Goal: Task Accomplishment & Management: Use online tool/utility

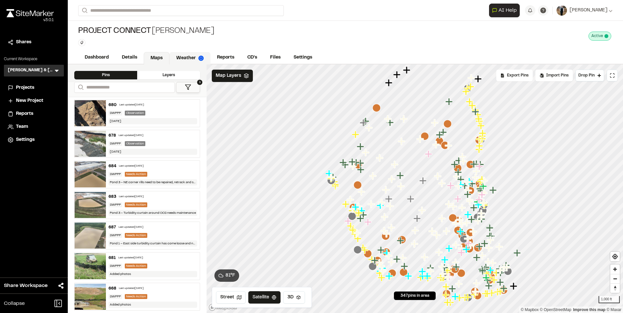
click at [185, 58] on link "Weather" at bounding box center [189, 58] width 41 height 12
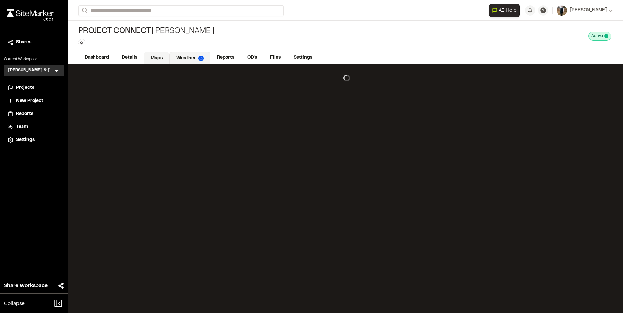
click at [159, 56] on link "Maps" at bounding box center [157, 58] width 26 height 12
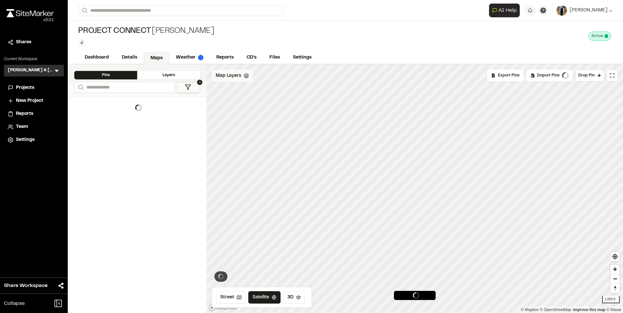
click at [235, 79] on div "Map Layers" at bounding box center [232, 76] width 41 height 12
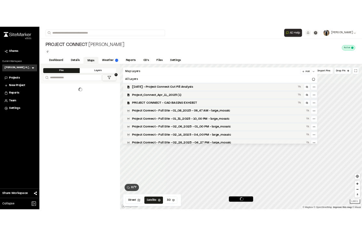
scroll to position [195, 0]
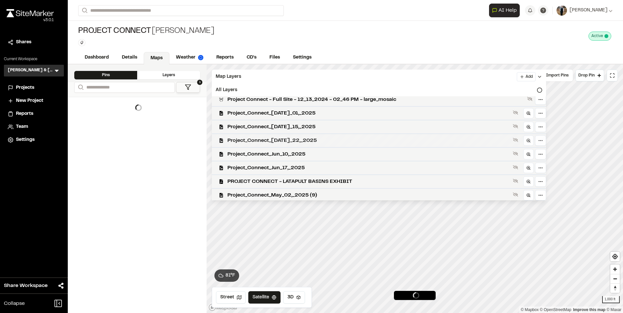
click at [300, 137] on span "Project_Connect_Jul_22,_2025" at bounding box center [368, 141] width 283 height 8
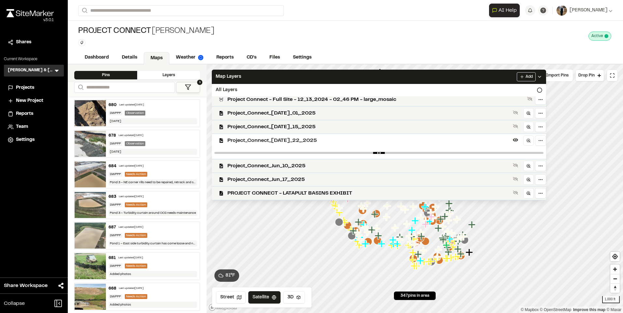
click at [405, 223] on icon "Map marker" at bounding box center [406, 223] width 7 height 7
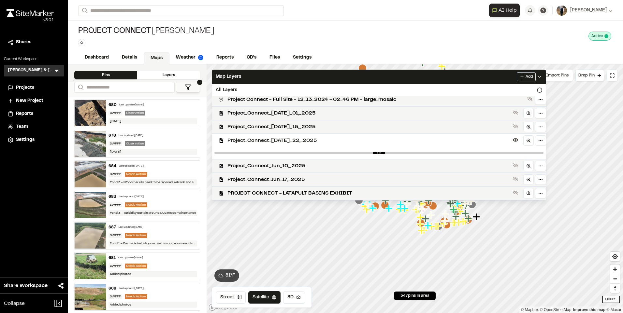
click at [128, 136] on div "Last updated Aug 14, 2025" at bounding box center [131, 136] width 25 height 4
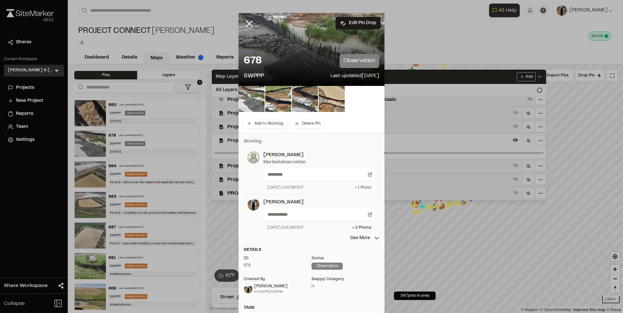
click at [359, 187] on div "+ 1 Photo" at bounding box center [363, 188] width 17 height 6
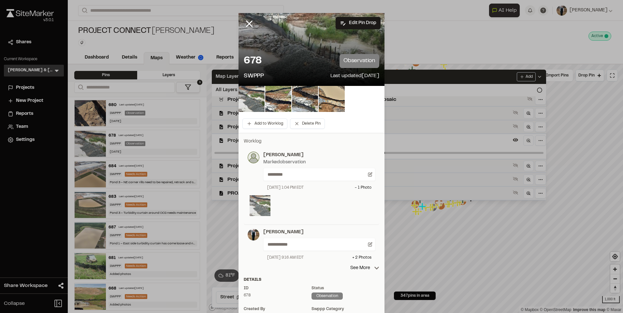
click at [260, 203] on img at bounding box center [259, 205] width 21 height 21
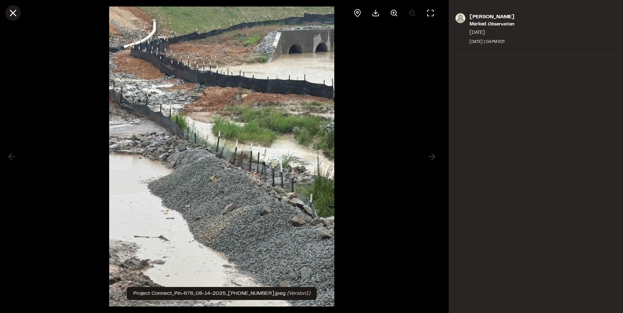
click at [12, 16] on icon at bounding box center [12, 12] width 11 height 11
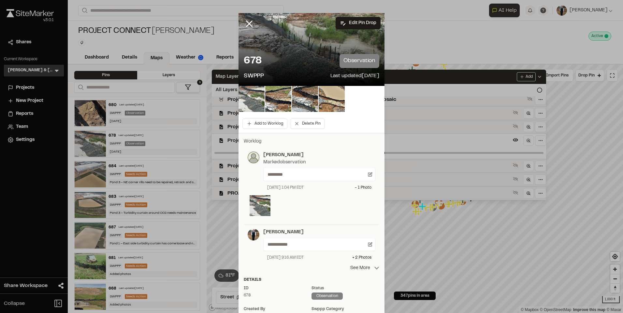
click at [361, 268] on p "See More" at bounding box center [364, 268] width 29 height 7
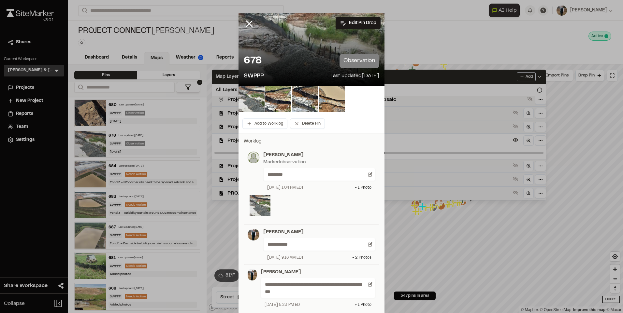
click at [366, 259] on div "+ 2 Photo s" at bounding box center [361, 258] width 19 height 6
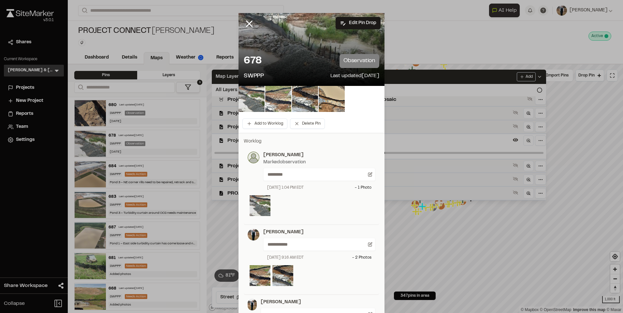
click at [280, 100] on img at bounding box center [278, 99] width 26 height 26
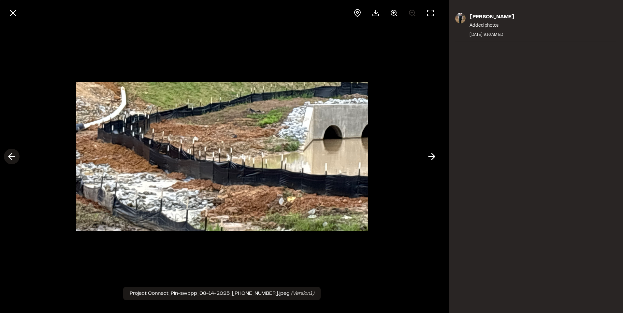
click at [16, 155] on icon at bounding box center [12, 156] width 10 height 11
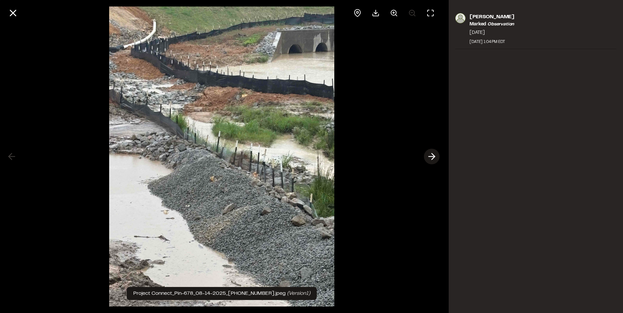
click at [431, 158] on icon at bounding box center [431, 156] width 10 height 11
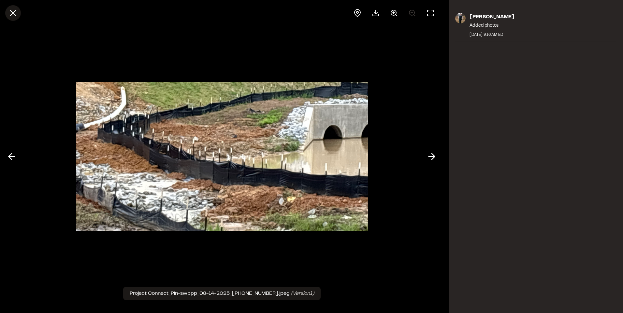
click at [14, 11] on line at bounding box center [13, 13] width 6 height 6
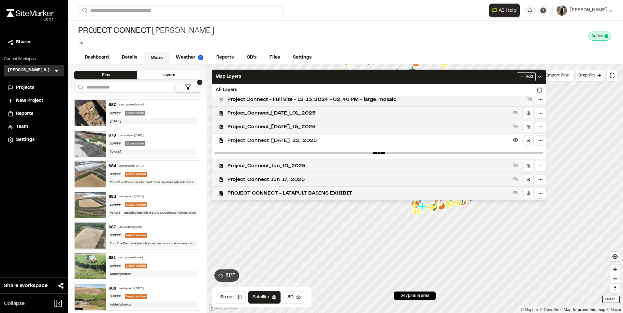
click at [157, 106] on div "680 Last updated Aug 14, 2025" at bounding box center [152, 105] width 89 height 6
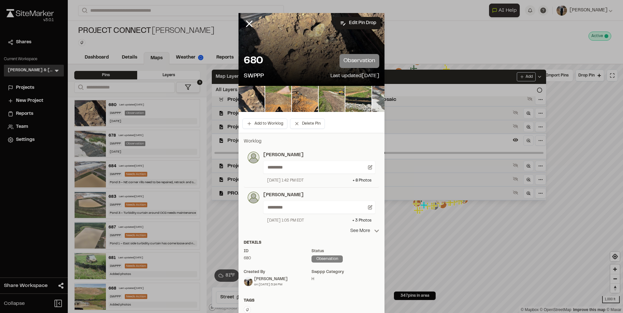
click at [364, 234] on p "See More" at bounding box center [364, 231] width 29 height 7
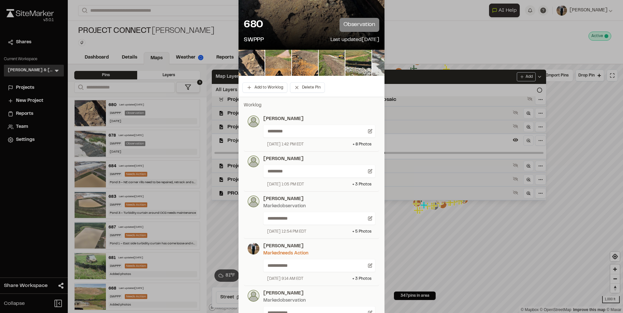
scroll to position [65, 0]
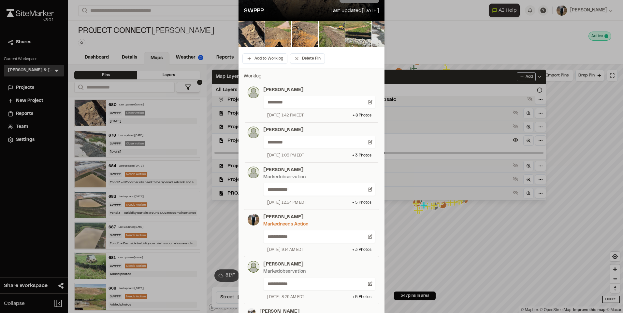
click at [363, 205] on div "+ 5 Photo s" at bounding box center [361, 203] width 19 height 6
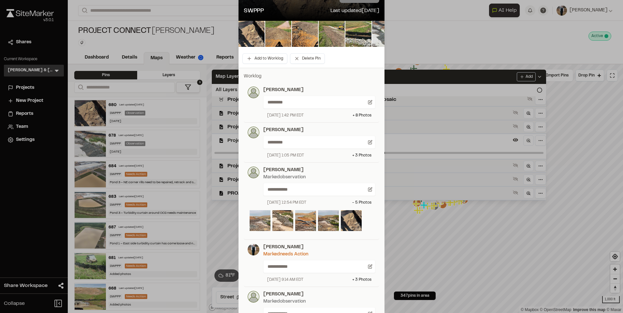
click at [256, 220] on img at bounding box center [259, 220] width 21 height 21
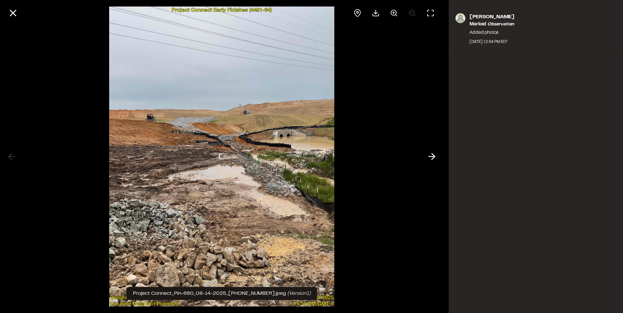
scroll to position [0, 0]
click at [12, 13] on line at bounding box center [13, 13] width 6 height 6
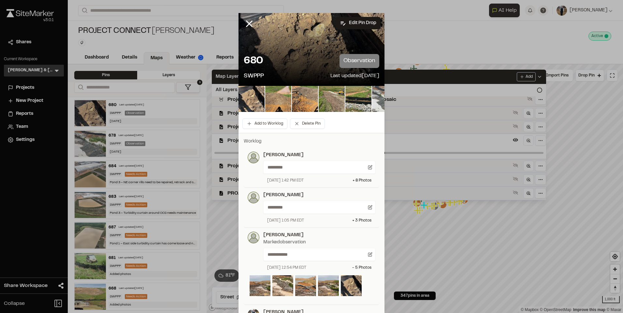
scroll to position [65, 0]
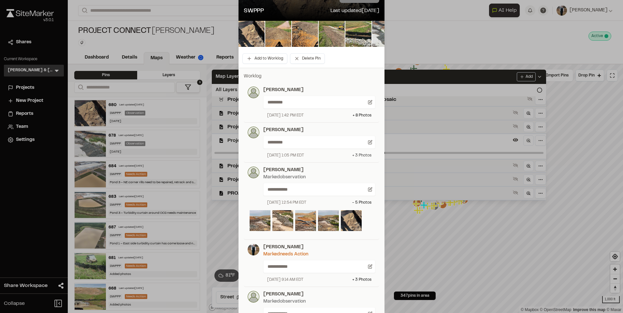
click at [360, 155] on div "+ 3 Photo s" at bounding box center [361, 156] width 19 height 6
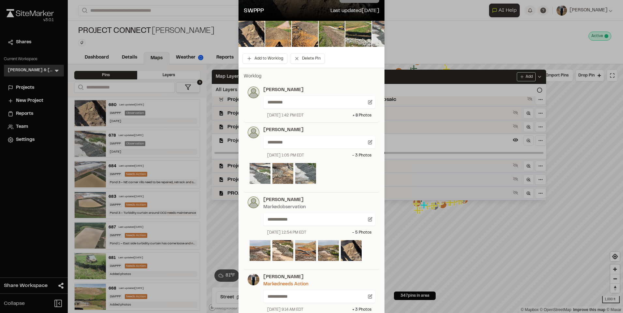
click at [254, 173] on img at bounding box center [259, 173] width 21 height 21
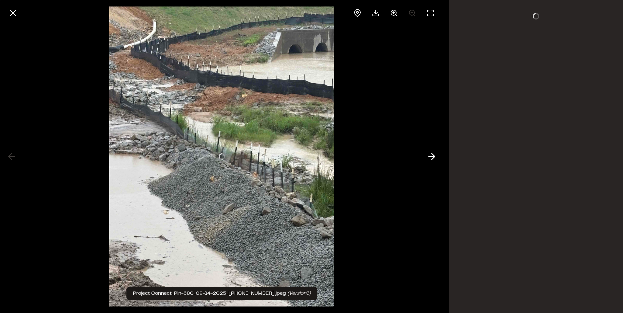
scroll to position [0, 0]
click at [434, 156] on polyline at bounding box center [433, 157] width 3 height 6
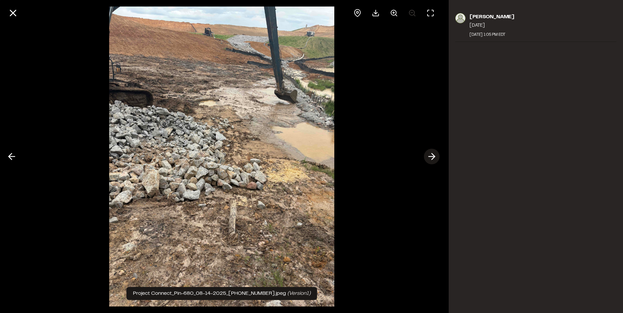
click at [434, 156] on polyline at bounding box center [433, 157] width 3 height 6
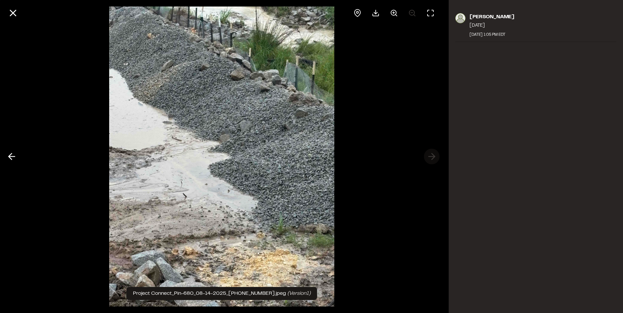
click at [434, 156] on div at bounding box center [221, 156] width 443 height 313
click at [10, 12] on icon at bounding box center [12, 12] width 11 height 11
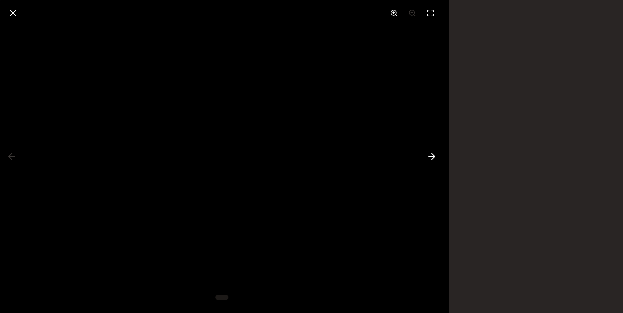
scroll to position [65, 0]
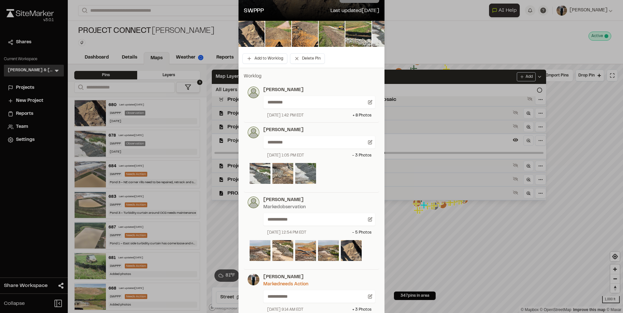
click at [294, 113] on div "Jacob ********* August 14, 2025 1:42 PM EDT + 8 Photo s" at bounding box center [317, 103] width 116 height 32
drag, startPoint x: 294, startPoint y: 113, endPoint x: 356, endPoint y: 117, distance: 62.3
click at [356, 117] on div "+ 8 Photo s" at bounding box center [361, 116] width 19 height 6
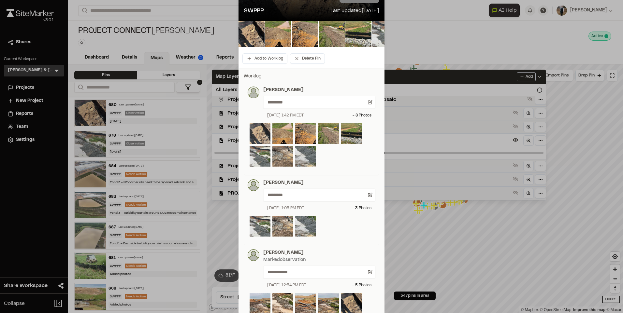
click at [251, 134] on img at bounding box center [259, 133] width 21 height 21
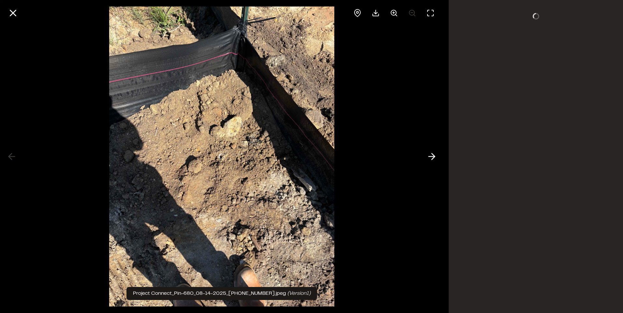
scroll to position [0, 0]
click at [428, 156] on icon at bounding box center [431, 156] width 10 height 11
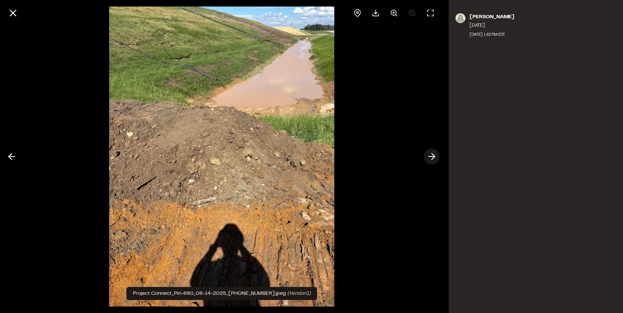
click at [428, 156] on icon at bounding box center [431, 156] width 10 height 11
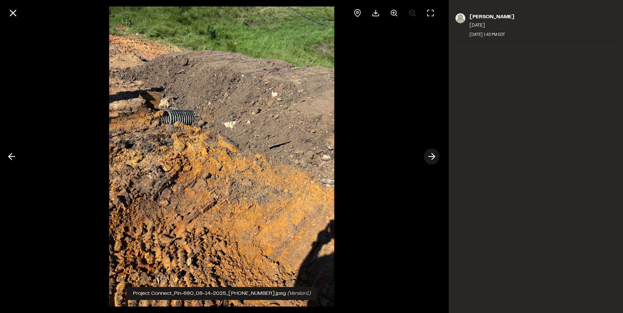
click at [428, 156] on icon at bounding box center [431, 156] width 10 height 11
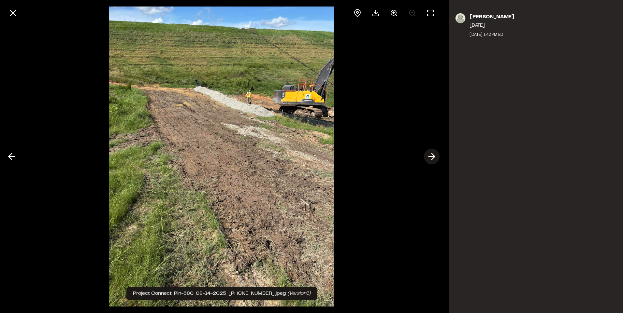
click at [428, 156] on icon at bounding box center [431, 156] width 10 height 11
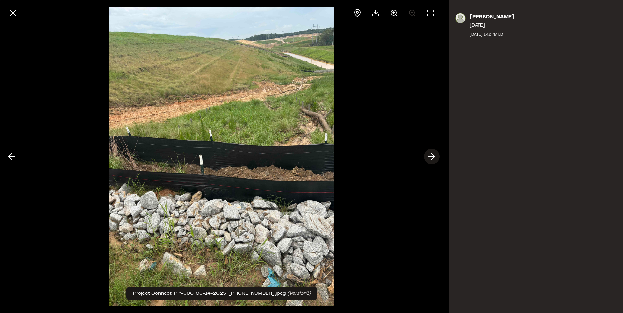
click at [428, 155] on icon at bounding box center [431, 156] width 10 height 11
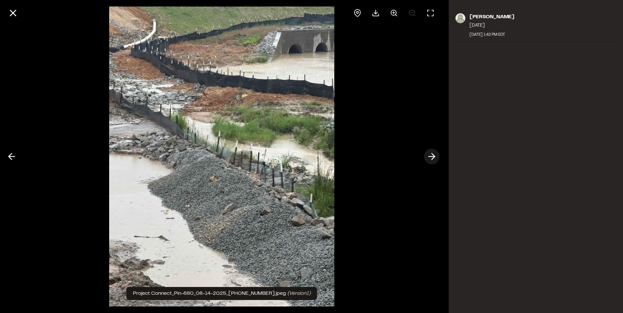
click at [433, 152] on icon at bounding box center [431, 156] width 10 height 11
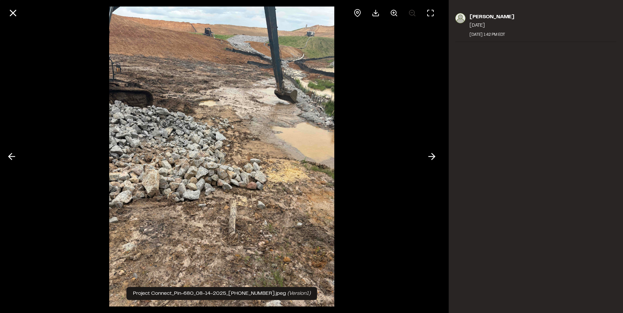
click at [432, 157] on icon at bounding box center [431, 156] width 10 height 11
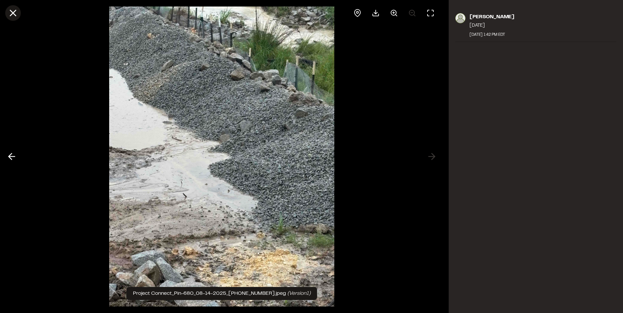
click at [9, 15] on icon at bounding box center [12, 12] width 11 height 11
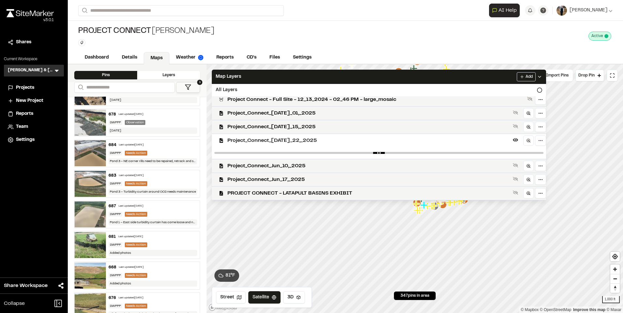
scroll to position [33, 0]
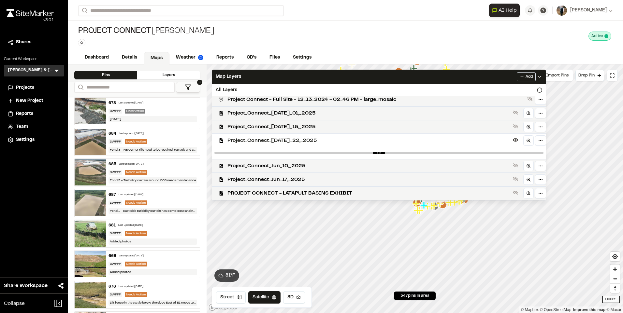
click at [145, 228] on div "681 Last updated Aug 14, 2025 SWPPP Needs Action Added photos" at bounding box center [153, 233] width 94 height 27
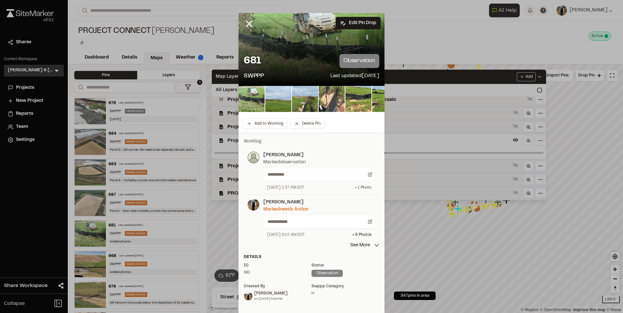
click at [359, 186] on div "+ 1 Photo" at bounding box center [363, 188] width 17 height 6
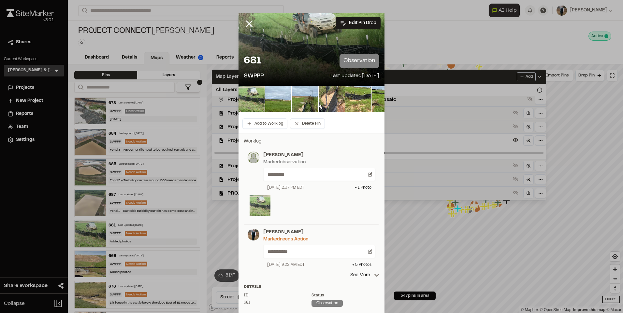
click at [253, 208] on img at bounding box center [259, 205] width 21 height 21
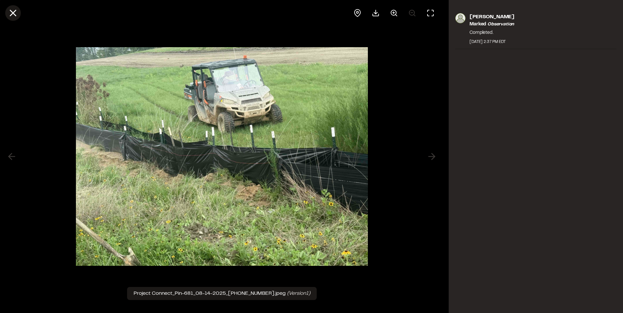
click at [15, 13] on icon at bounding box center [12, 12] width 11 height 11
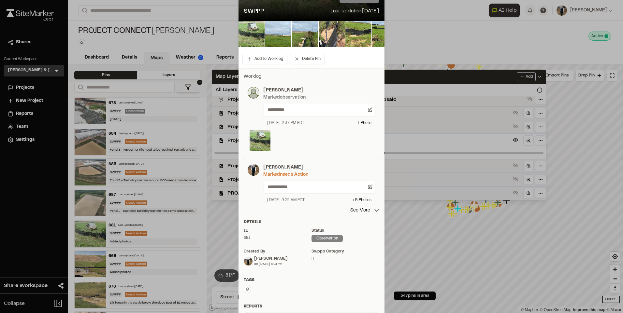
scroll to position [65, 0]
click at [354, 209] on p "See More" at bounding box center [364, 210] width 29 height 7
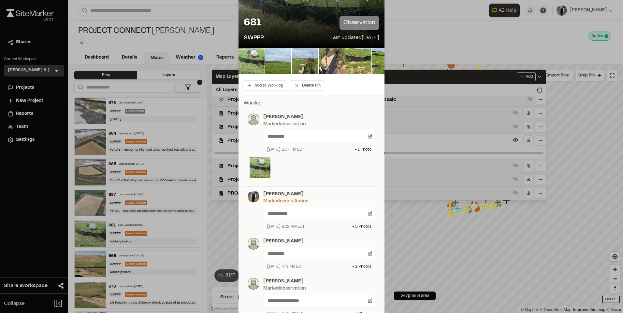
scroll to position [0, 0]
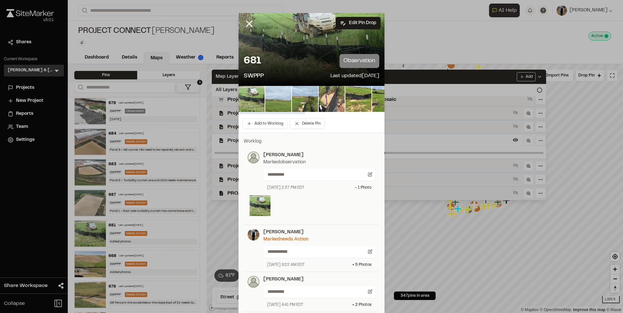
click at [276, 102] on img at bounding box center [278, 99] width 26 height 26
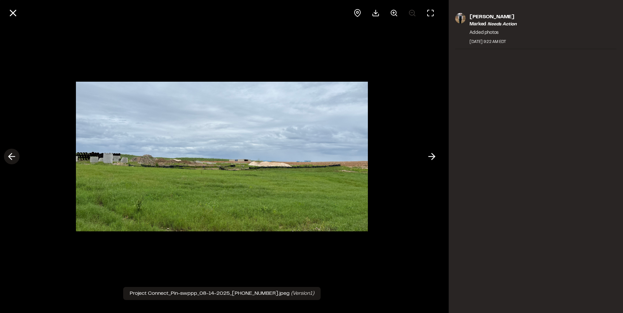
click at [9, 156] on polyline at bounding box center [10, 157] width 3 height 6
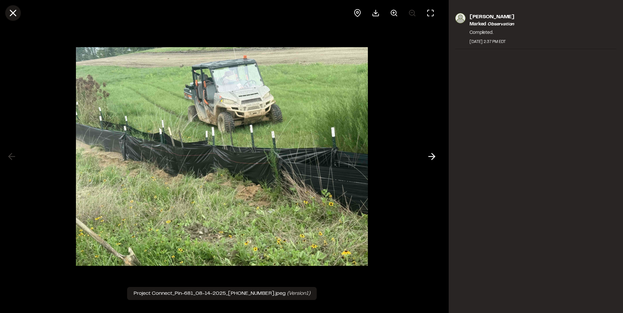
click at [9, 9] on icon at bounding box center [12, 12] width 11 height 11
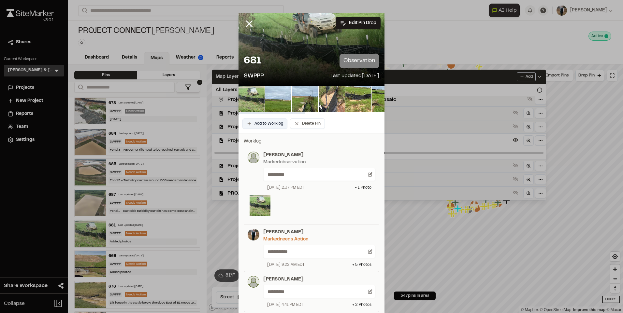
click at [252, 125] on button "Add to Worklog" at bounding box center [264, 124] width 45 height 10
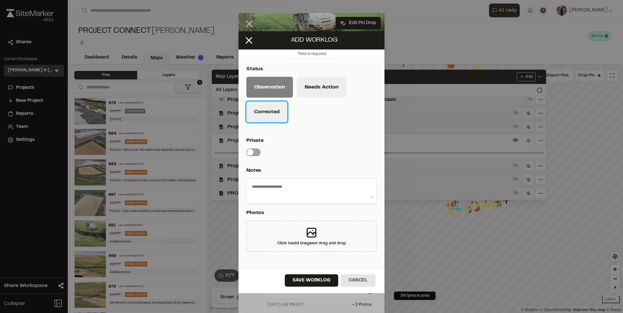
click at [270, 108] on button "Corrected" at bounding box center [266, 112] width 41 height 21
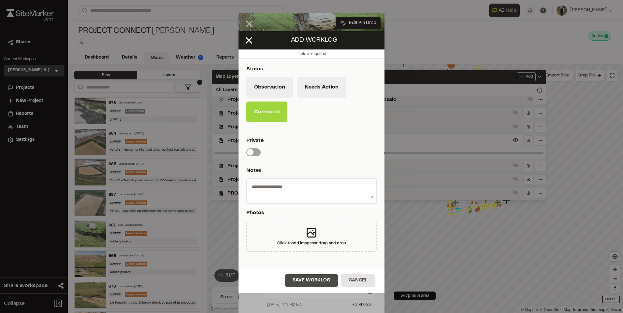
click at [300, 280] on button "Save Worklog" at bounding box center [311, 281] width 53 height 12
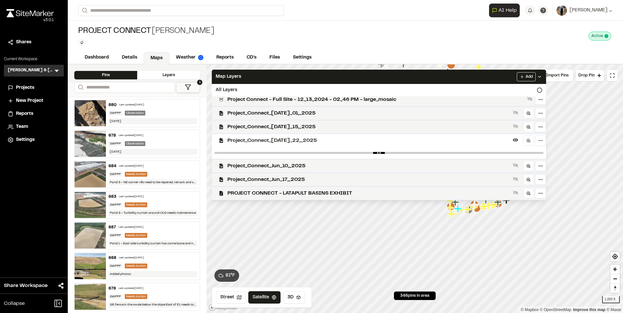
click at [140, 136] on div "Last updated Aug 14, 2025" at bounding box center [131, 136] width 25 height 4
click at [135, 109] on div "680 Last updated Aug 14, 2025 SWPPP Observation 8/14/2025" at bounding box center [153, 113] width 94 height 27
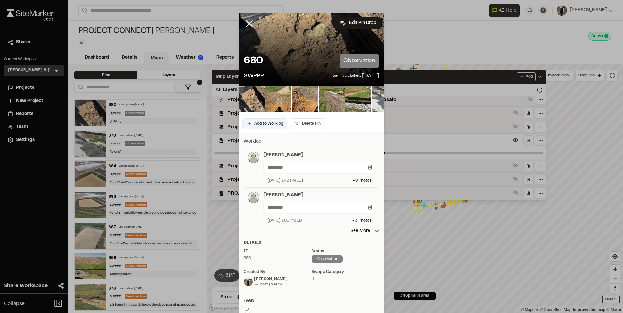
click at [256, 125] on button "Add to Worklog" at bounding box center [264, 124] width 45 height 10
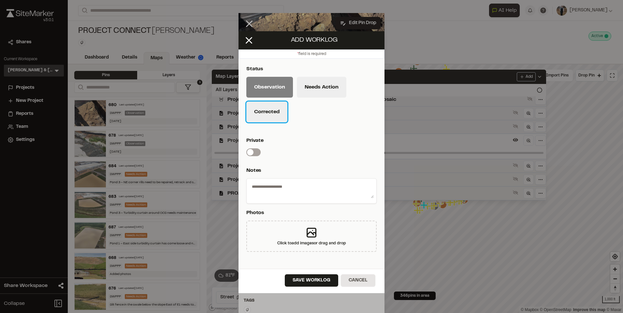
click at [274, 111] on button "Corrected" at bounding box center [266, 112] width 41 height 21
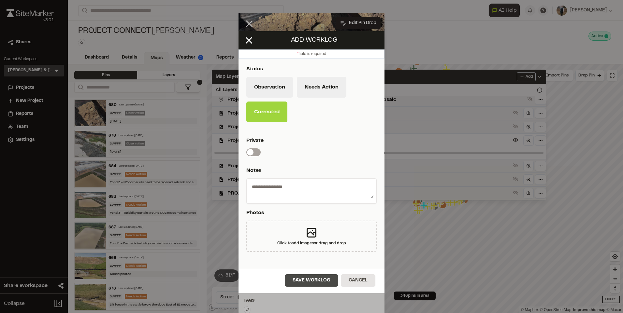
click at [313, 283] on button "Save Worklog" at bounding box center [311, 281] width 53 height 12
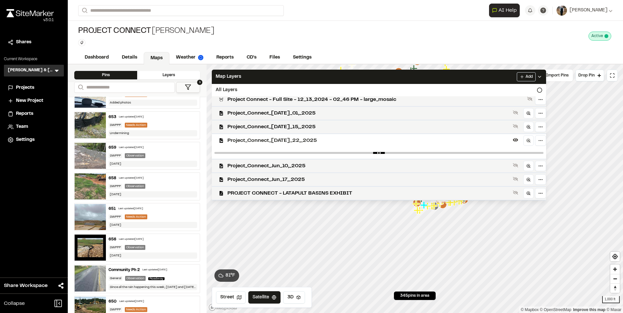
scroll to position [358, 0]
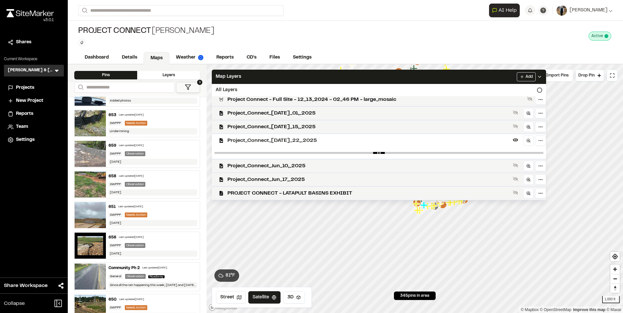
click at [139, 151] on div "Observation" at bounding box center [135, 153] width 21 height 5
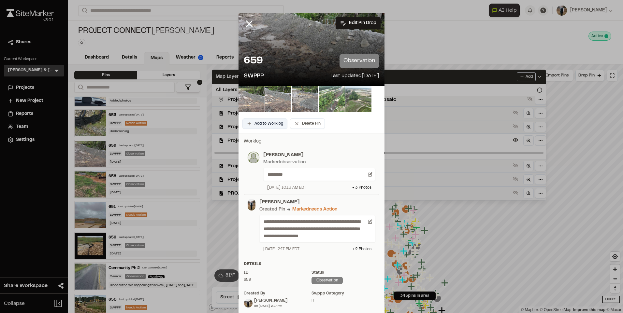
click at [254, 124] on button "Add to Worklog" at bounding box center [264, 124] width 45 height 10
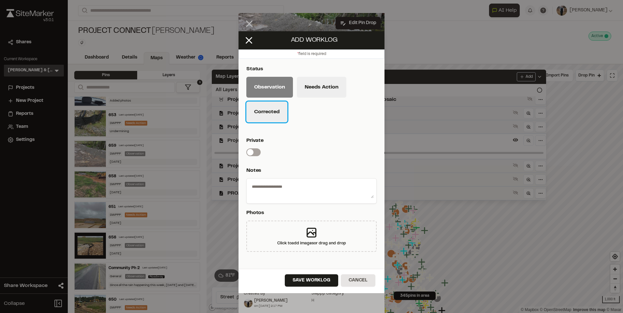
click at [262, 113] on button "Corrected" at bounding box center [266, 112] width 41 height 21
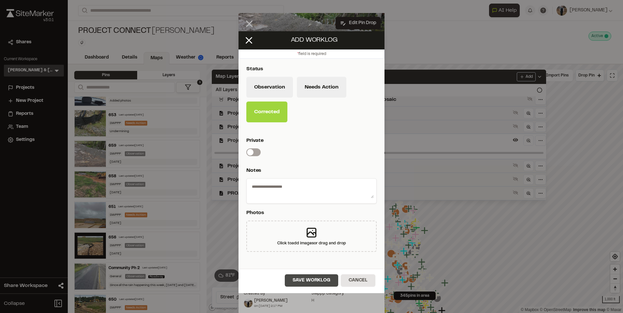
click at [314, 285] on button "Save Worklog" at bounding box center [311, 281] width 53 height 12
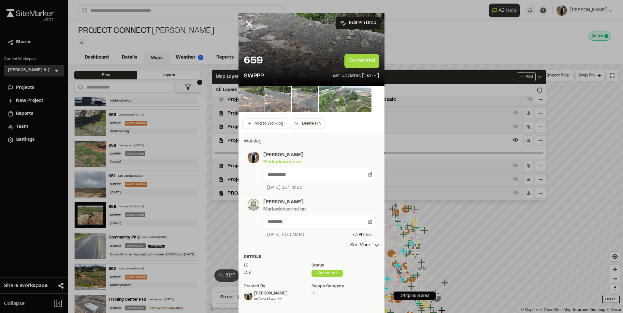
click at [248, 104] on img at bounding box center [251, 99] width 26 height 26
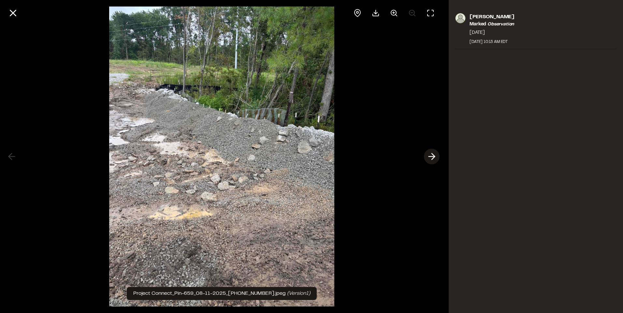
click at [437, 158] on button at bounding box center [432, 157] width 16 height 16
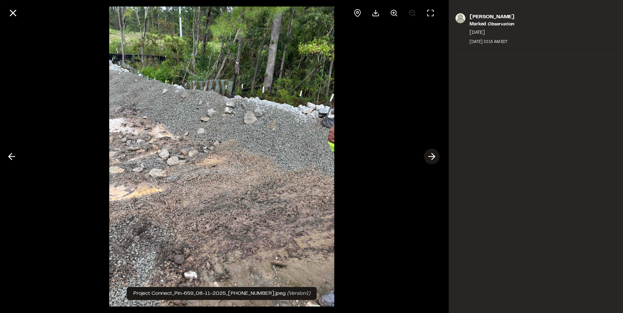
click at [437, 158] on button at bounding box center [432, 157] width 16 height 16
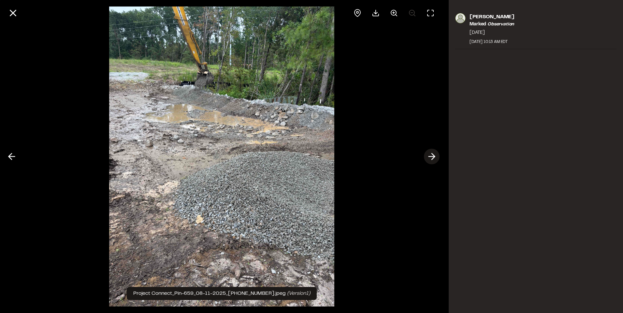
click at [437, 158] on button at bounding box center [432, 157] width 16 height 16
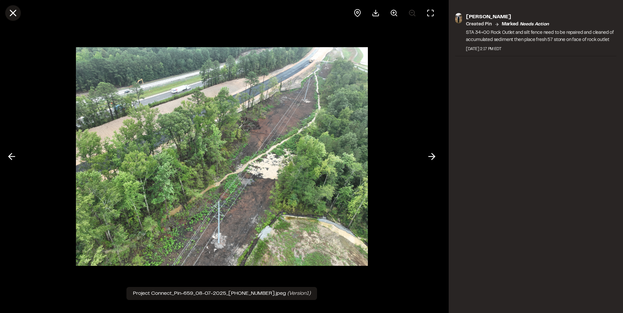
click at [11, 11] on line at bounding box center [13, 13] width 6 height 6
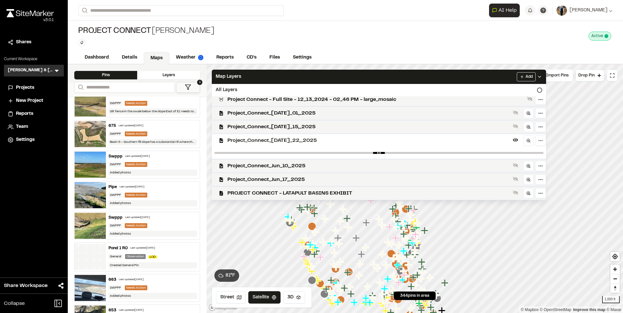
scroll to position [0, 0]
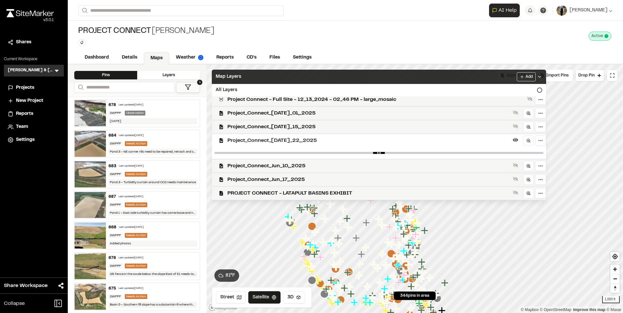
click at [319, 74] on div "Map Layers Add" at bounding box center [379, 77] width 334 height 14
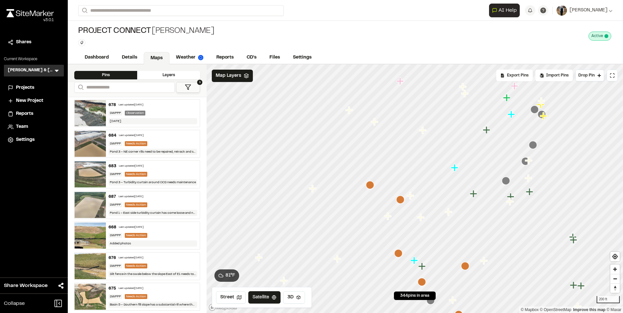
click at [504, 182] on icon "Map marker" at bounding box center [506, 181] width 8 height 8
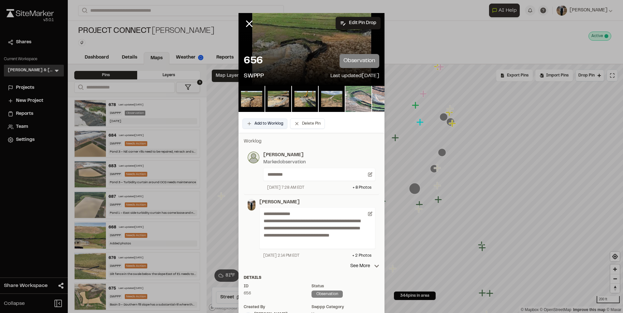
click at [261, 120] on button "Add to Worklog" at bounding box center [264, 124] width 45 height 10
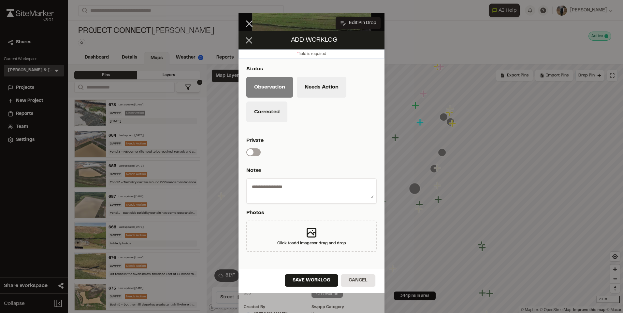
click at [250, 40] on icon at bounding box center [248, 40] width 11 height 11
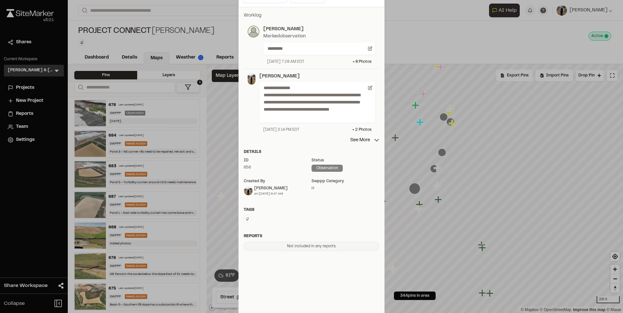
scroll to position [126, 0]
click at [251, 218] on div "Type Enter or comma to add tag." at bounding box center [311, 218] width 135 height 7
click at [245, 219] on icon at bounding box center [247, 219] width 4 height 4
click at [255, 226] on input "text" at bounding box center [285, 229] width 83 height 12
type input "****"
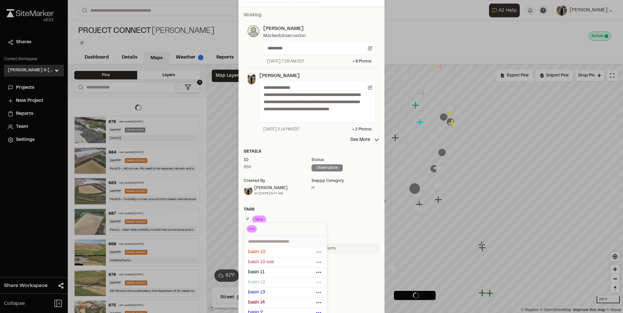
click at [309, 206] on div "**********" at bounding box center [311, 133] width 146 height 252
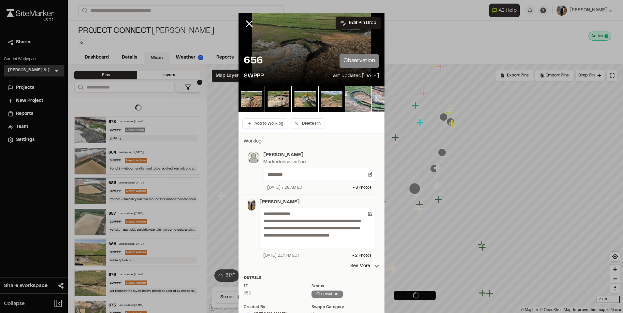
click at [259, 124] on div at bounding box center [311, 156] width 623 height 313
click at [259, 124] on button "Add to Worklog" at bounding box center [264, 124] width 45 height 10
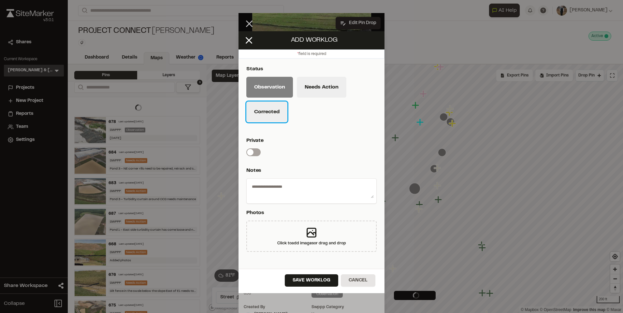
click at [268, 115] on button "Corrected" at bounding box center [266, 112] width 41 height 21
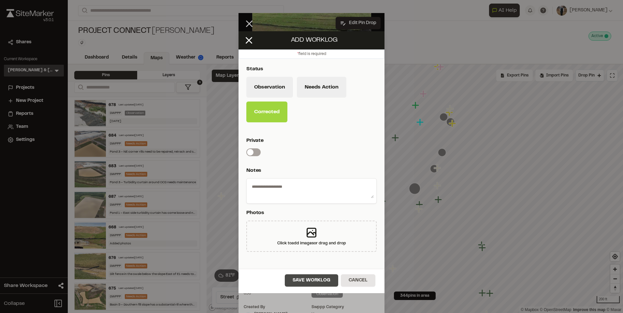
click at [309, 279] on button "Save Worklog" at bounding box center [311, 281] width 53 height 12
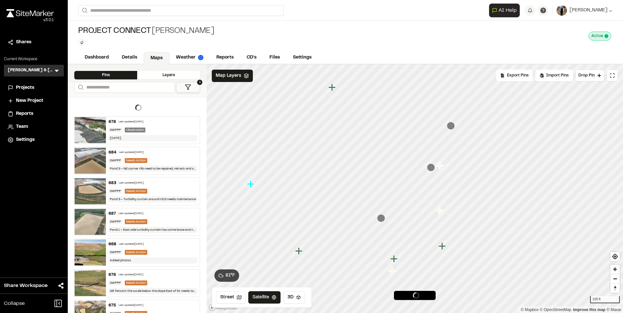
click at [429, 169] on icon "Map marker" at bounding box center [431, 167] width 8 height 8
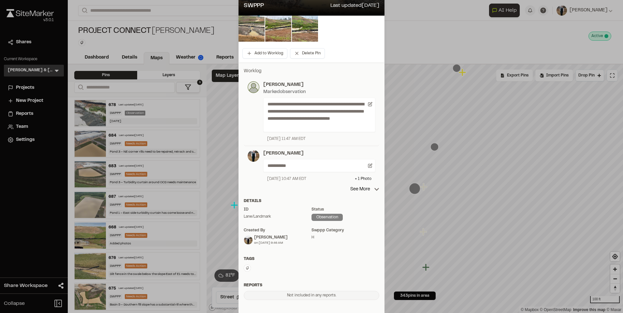
scroll to position [120, 0]
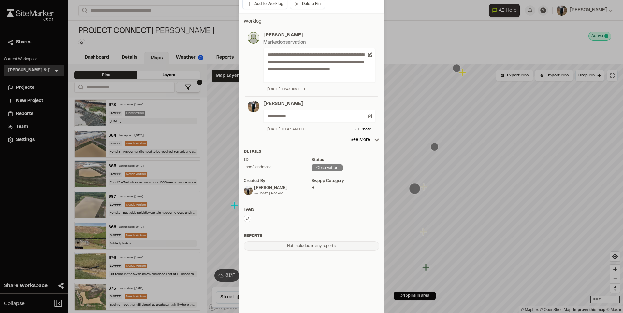
click at [245, 218] on icon at bounding box center [247, 219] width 4 height 4
click at [256, 227] on input "text" at bounding box center [285, 229] width 83 height 12
type input "****"
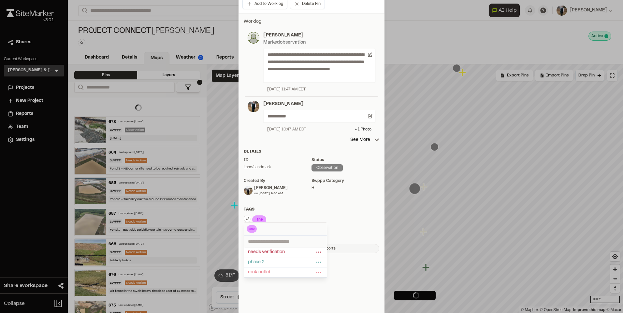
click at [311, 210] on div "Tags" at bounding box center [311, 210] width 135 height 6
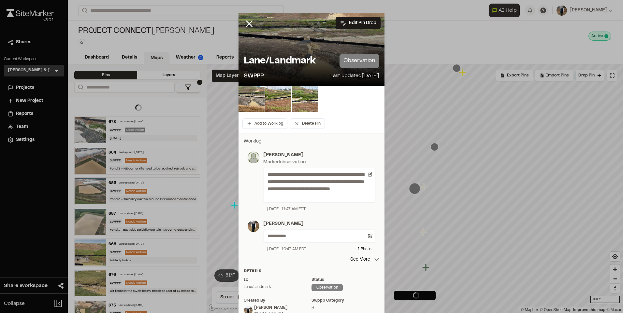
click at [265, 124] on div at bounding box center [311, 156] width 623 height 313
click at [265, 124] on button "Add to Worklog" at bounding box center [264, 124] width 45 height 10
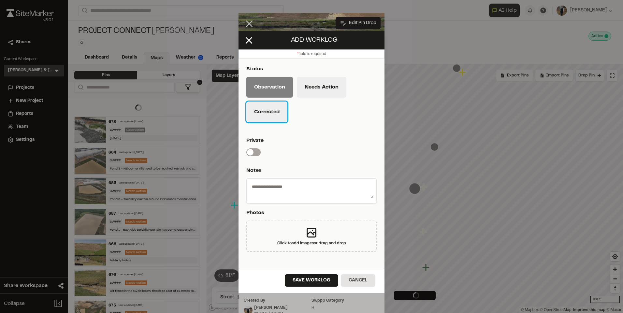
click at [274, 114] on button "Corrected" at bounding box center [266, 112] width 41 height 21
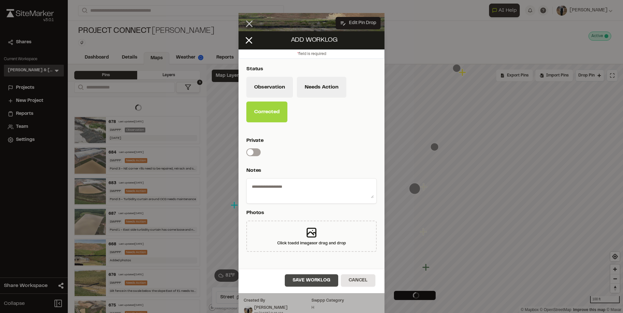
click at [316, 279] on button "Save Worklog" at bounding box center [311, 281] width 53 height 12
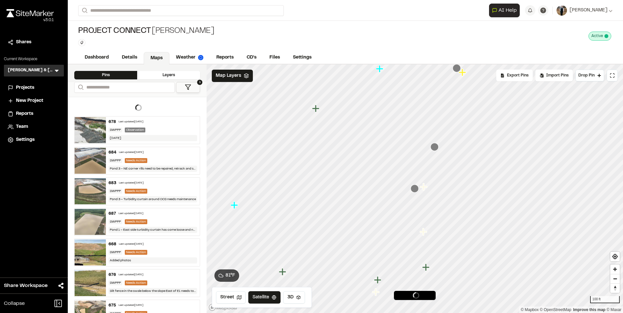
click at [434, 148] on icon "Map marker" at bounding box center [434, 147] width 8 height 8
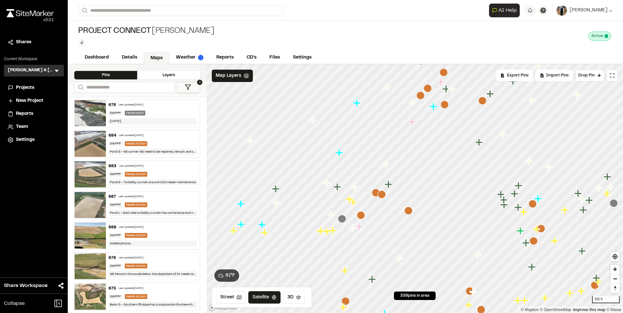
click at [343, 220] on icon "Map marker" at bounding box center [342, 219] width 8 height 8
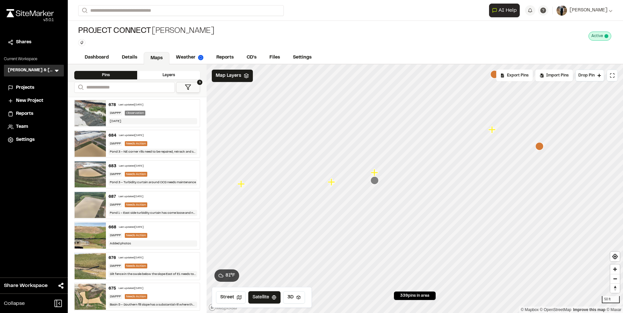
click at [371, 184] on icon "Map marker" at bounding box center [374, 181] width 8 height 8
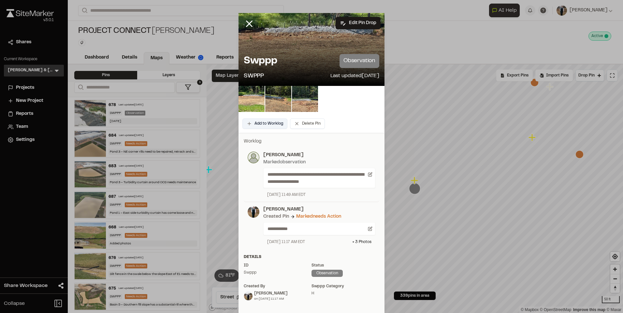
click at [262, 126] on button "Add to Worklog" at bounding box center [264, 124] width 45 height 10
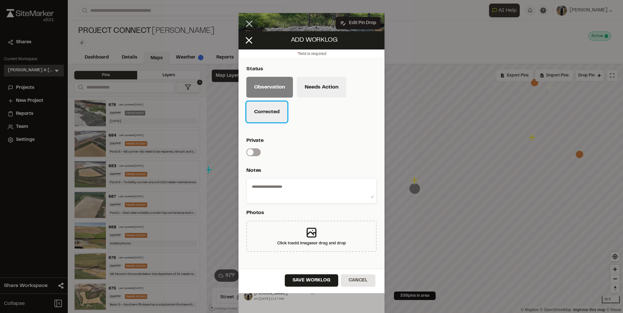
click at [270, 110] on button "Corrected" at bounding box center [266, 112] width 41 height 21
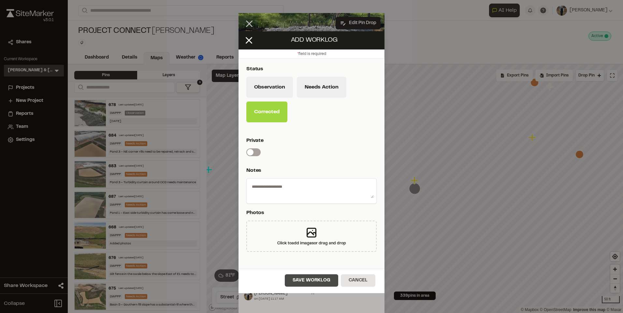
click at [305, 276] on button "Save Worklog" at bounding box center [311, 281] width 53 height 12
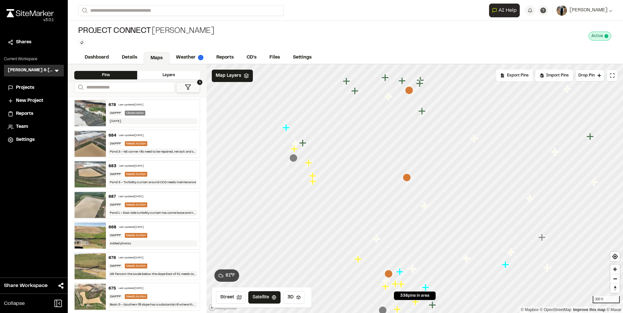
click at [292, 157] on icon "Map marker" at bounding box center [293, 158] width 8 height 8
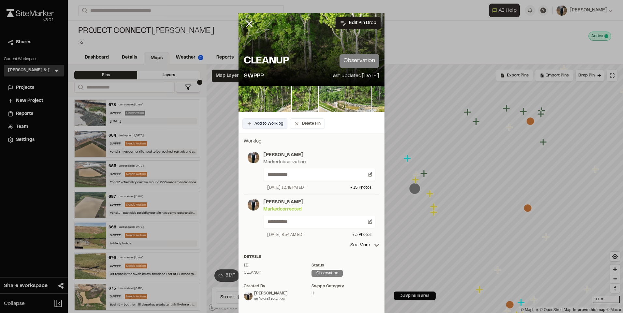
click at [263, 122] on button "Add to Worklog" at bounding box center [264, 124] width 45 height 10
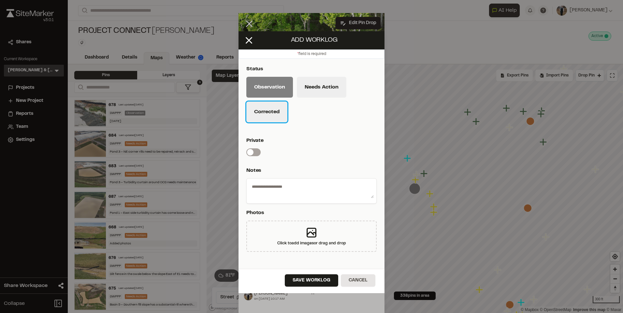
click at [263, 112] on button "Corrected" at bounding box center [266, 112] width 41 height 21
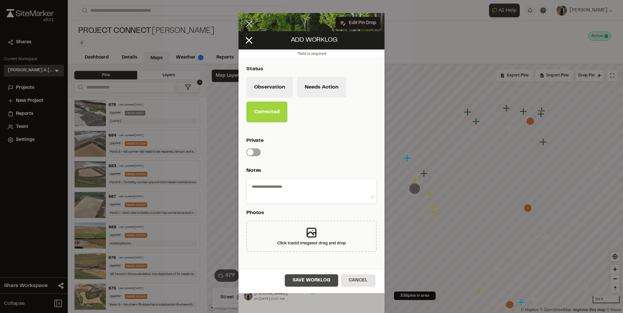
click at [316, 283] on button "Save Worklog" at bounding box center [311, 281] width 53 height 12
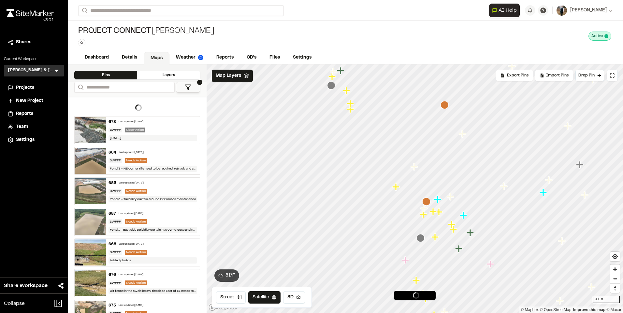
click at [423, 242] on icon "Map marker" at bounding box center [420, 238] width 8 height 8
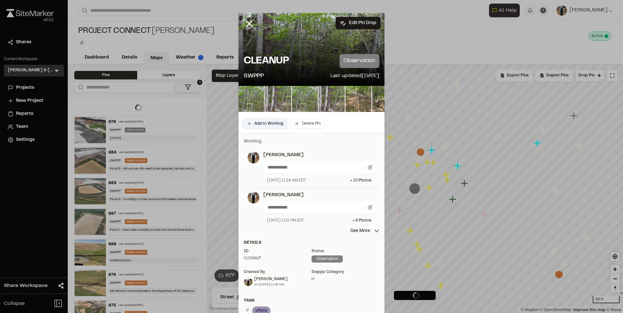
click at [244, 125] on button "Add to Worklog" at bounding box center [264, 124] width 45 height 10
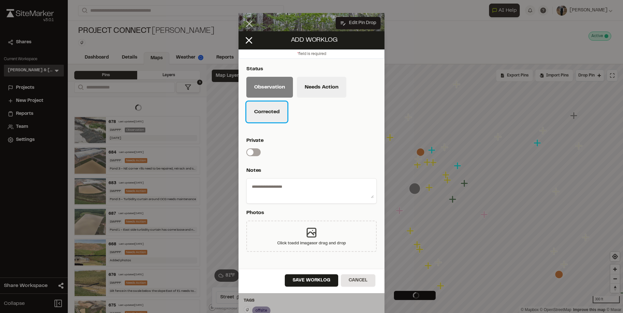
click at [258, 108] on button "Corrected" at bounding box center [266, 112] width 41 height 21
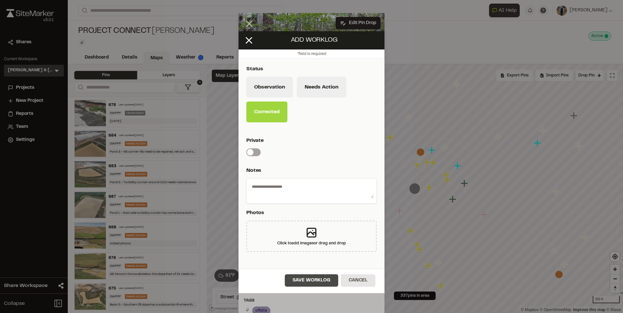
click at [308, 283] on button "Save Worklog" at bounding box center [311, 281] width 53 height 12
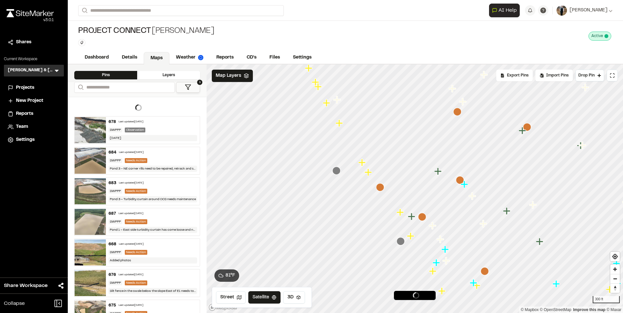
click at [339, 174] on icon "Map marker" at bounding box center [336, 171] width 8 height 8
click at [337, 172] on icon "Map marker" at bounding box center [335, 170] width 8 height 8
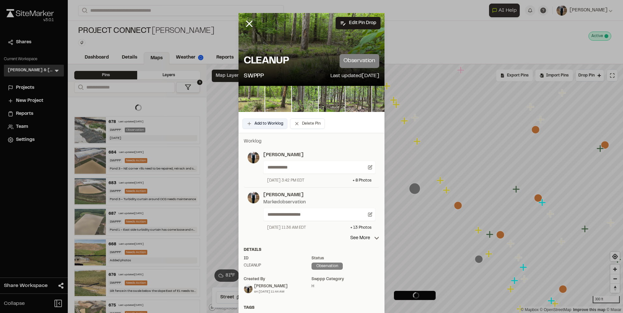
click at [264, 123] on button "Add to Worklog" at bounding box center [264, 124] width 45 height 10
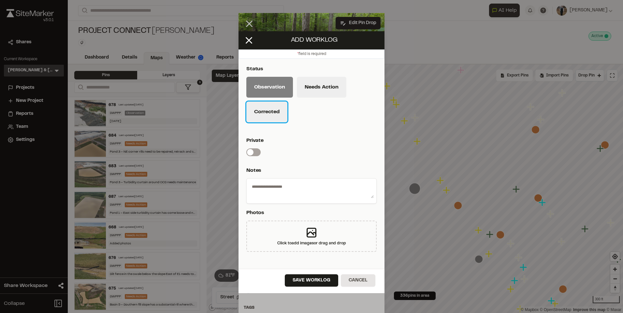
click at [266, 115] on button "Corrected" at bounding box center [266, 112] width 41 height 21
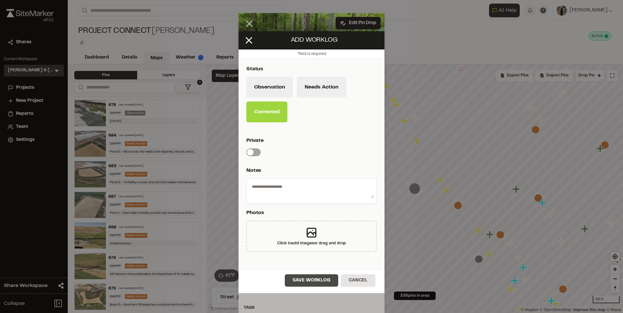
click at [301, 277] on button "Save Worklog" at bounding box center [311, 281] width 53 height 12
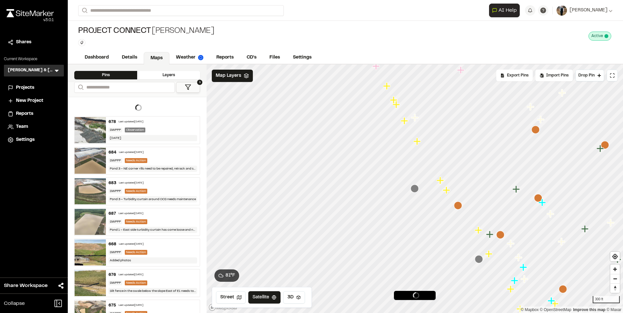
click at [482, 261] on icon "Map marker" at bounding box center [479, 259] width 8 height 8
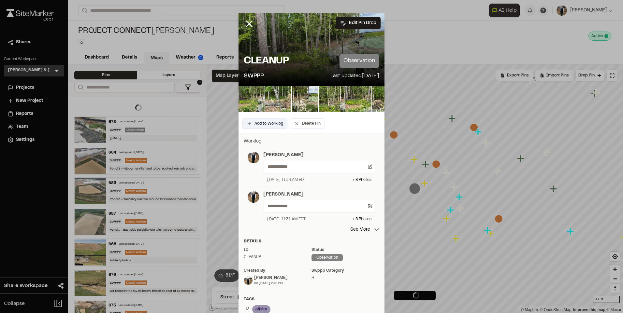
click at [271, 124] on button "Add to Worklog" at bounding box center [264, 124] width 45 height 10
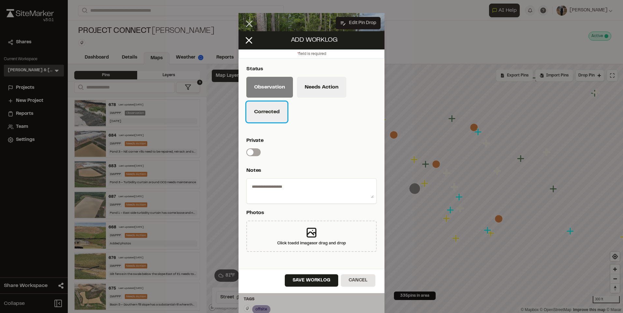
click at [263, 111] on button "Corrected" at bounding box center [266, 112] width 41 height 21
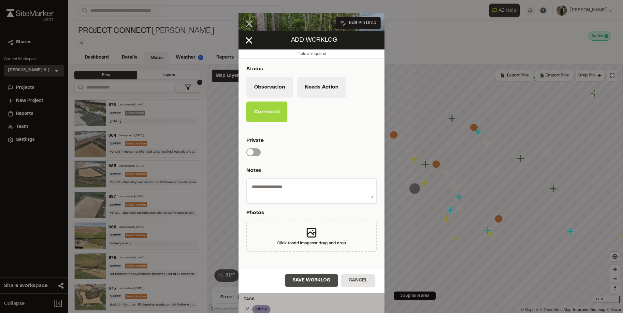
click at [319, 279] on button "Save Worklog" at bounding box center [311, 281] width 53 height 12
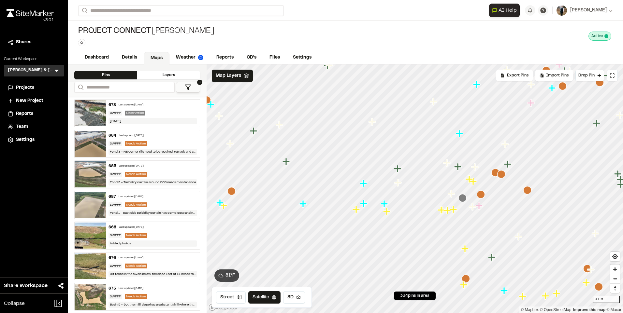
click at [462, 201] on icon "Map marker" at bounding box center [462, 198] width 8 height 8
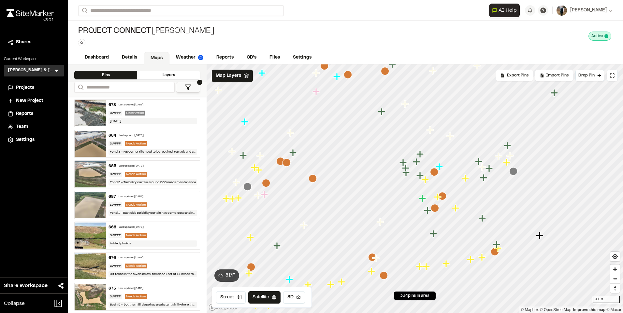
click at [514, 172] on icon "Map marker" at bounding box center [513, 171] width 8 height 8
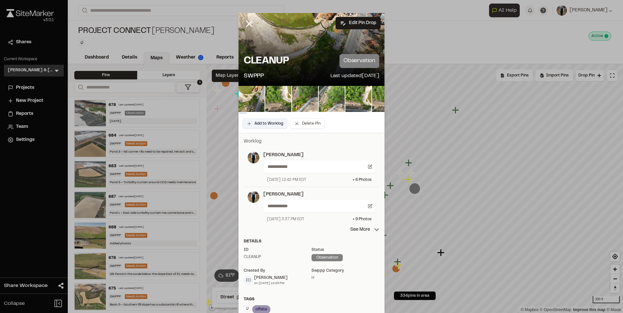
click at [255, 124] on button "Add to Worklog" at bounding box center [264, 124] width 45 height 10
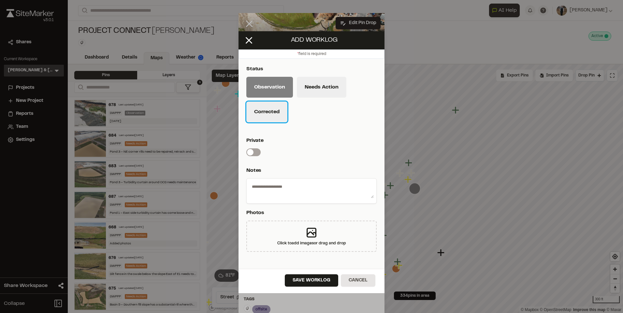
click at [274, 109] on button "Corrected" at bounding box center [266, 112] width 41 height 21
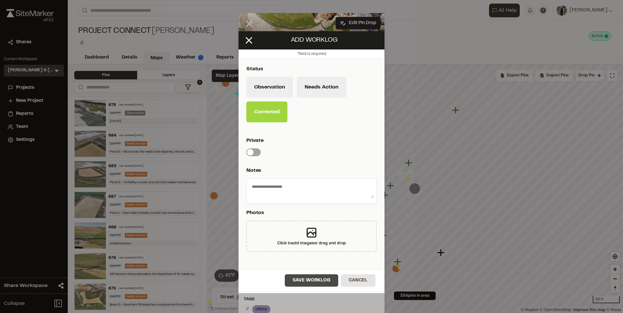
click at [314, 276] on button "Save Worklog" at bounding box center [311, 281] width 53 height 12
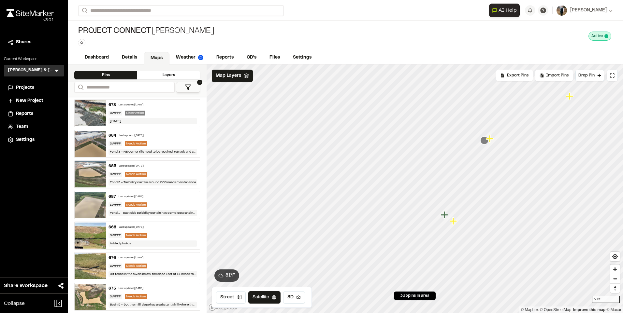
click at [480, 144] on icon "Map marker" at bounding box center [484, 140] width 8 height 8
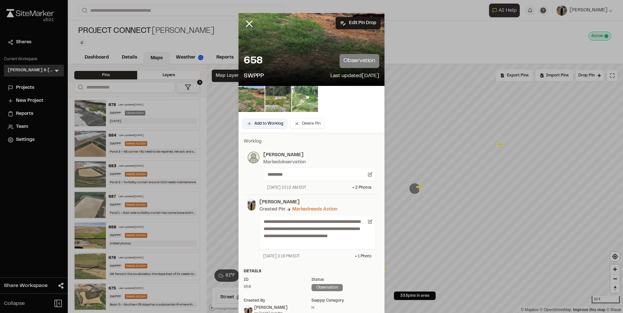
click at [261, 121] on button "Add to Worklog" at bounding box center [264, 124] width 45 height 10
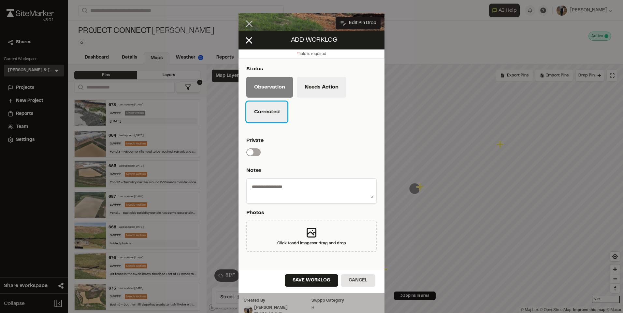
drag, startPoint x: 274, startPoint y: 111, endPoint x: 292, endPoint y: 158, distance: 50.3
click at [273, 111] on button "Corrected" at bounding box center [266, 112] width 41 height 21
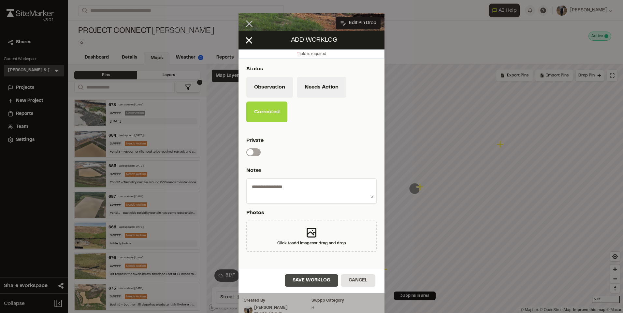
click at [299, 275] on button "Save Worklog" at bounding box center [311, 281] width 53 height 12
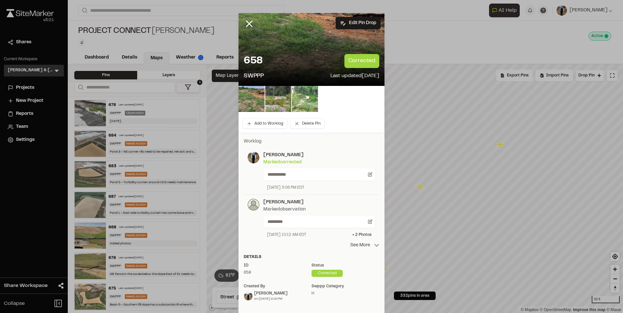
click at [364, 246] on p "See More" at bounding box center [364, 245] width 29 height 7
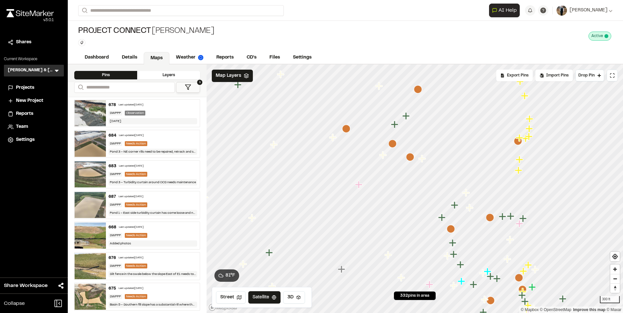
click at [343, 131] on icon "Map marker" at bounding box center [346, 129] width 8 height 8
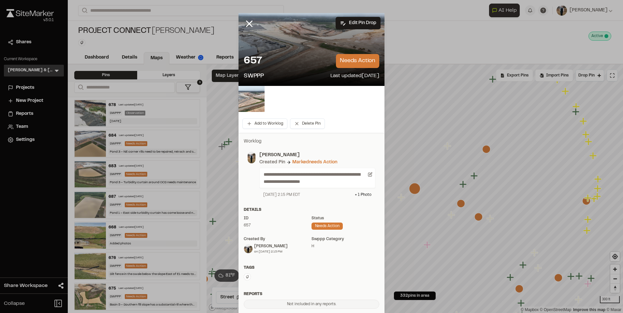
drag, startPoint x: 74, startPoint y: 66, endPoint x: 70, endPoint y: 63, distance: 5.1
